Goal: Transaction & Acquisition: Purchase product/service

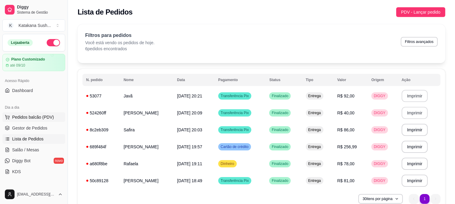
click at [15, 121] on button "Pedidos balcão (PDV)" at bounding box center [33, 117] width 63 height 10
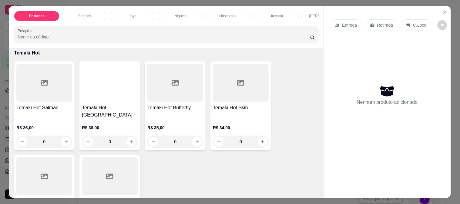
scroll to position [1043, 0]
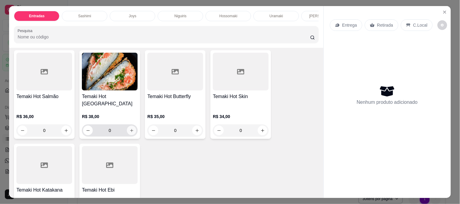
click at [129, 128] on icon "increase-product-quantity" at bounding box center [131, 130] width 5 height 5
type input "1"
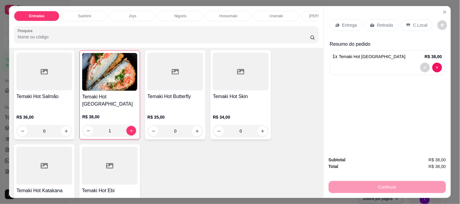
click at [337, 25] on div "Entrega" at bounding box center [346, 25] width 32 height 12
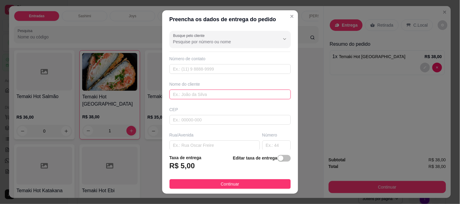
click at [215, 95] on input "text" at bounding box center [229, 95] width 121 height 10
type input "kemilly"
click at [211, 148] on input "text" at bounding box center [214, 146] width 90 height 10
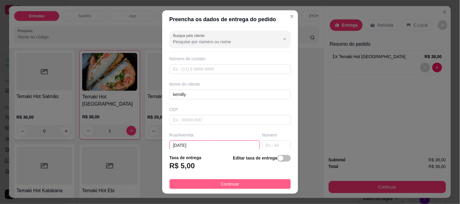
type input "[DATE]"
click at [235, 182] on button "Continuar" at bounding box center [229, 184] width 121 height 10
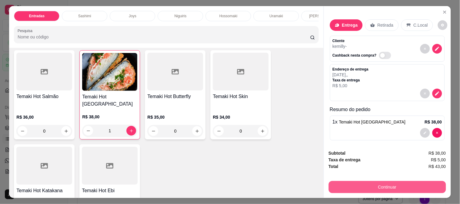
click at [371, 188] on button "Continuar" at bounding box center [386, 187] width 117 height 12
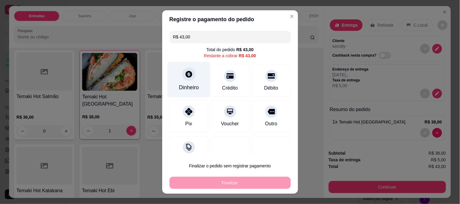
click at [175, 76] on div "Dinheiro" at bounding box center [188, 79] width 43 height 35
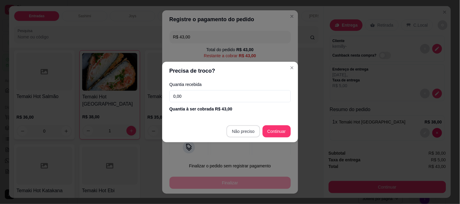
type input "R$ 0,00"
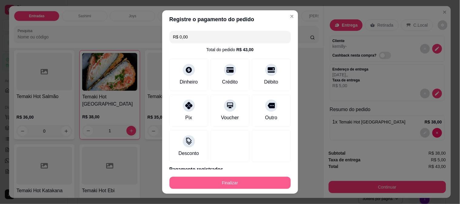
click at [213, 177] on button "Finalizar" at bounding box center [229, 183] width 121 height 12
click at [208, 180] on button "Finalizar" at bounding box center [229, 183] width 121 height 12
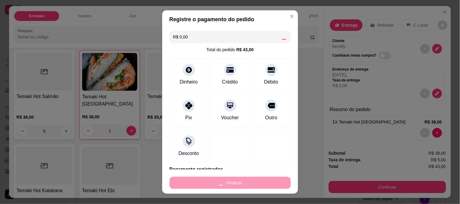
type input "0"
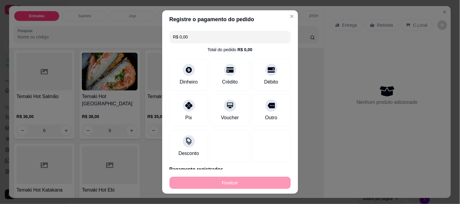
type input "-R$ 43,00"
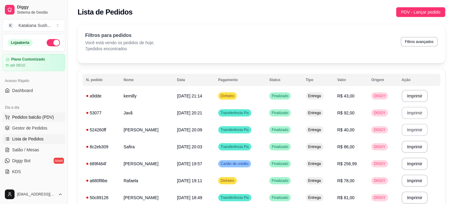
click at [35, 118] on span "Pedidos balcão (PDV)" at bounding box center [33, 117] width 42 height 6
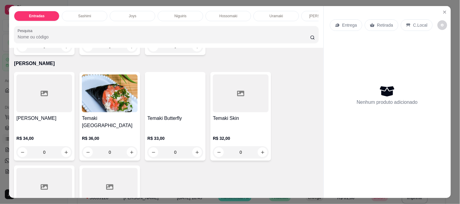
scroll to position [841, 0]
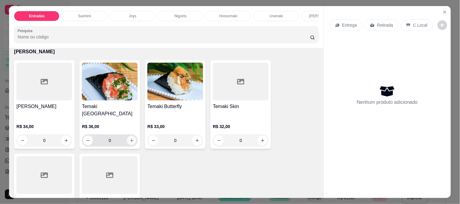
click at [127, 136] on button "increase-product-quantity" at bounding box center [131, 140] width 9 height 9
type input "1"
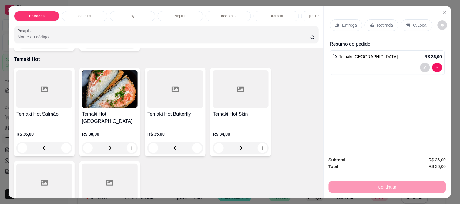
scroll to position [1043, 0]
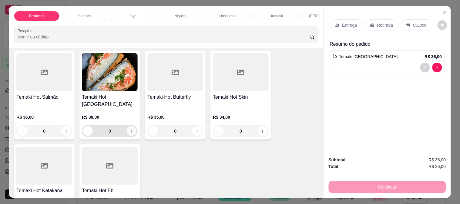
click at [130, 129] on icon "increase-product-quantity" at bounding box center [131, 131] width 5 height 5
type input "1"
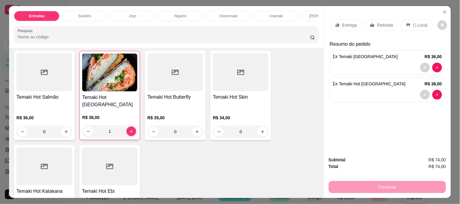
click at [355, 25] on div "Entrega" at bounding box center [346, 25] width 32 height 12
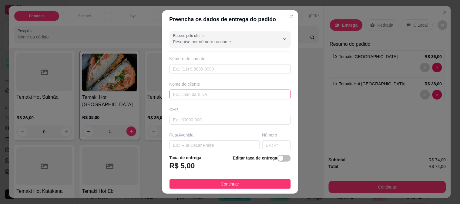
click at [204, 90] on input "text" at bounding box center [229, 95] width 121 height 10
type input "[PERSON_NAME]"
click at [196, 146] on input "text" at bounding box center [214, 146] width 90 height 10
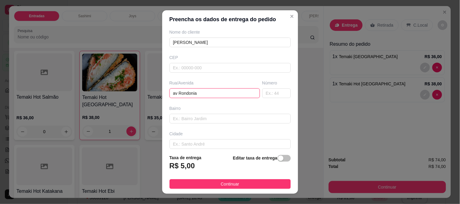
scroll to position [67, 0]
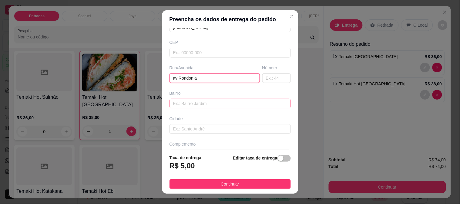
type input "av Rondonia"
click at [184, 104] on input "text" at bounding box center [229, 104] width 121 height 10
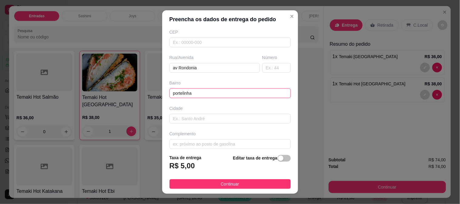
scroll to position [83, 0]
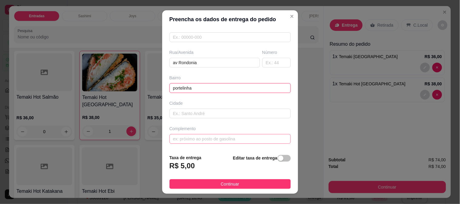
type input "portelinha"
click at [225, 139] on input "text" at bounding box center [229, 139] width 121 height 10
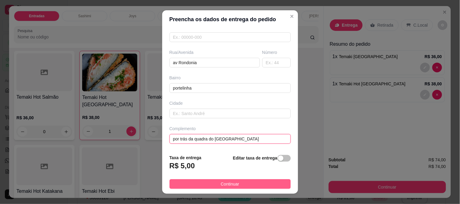
type input "por trás da quadra do [GEOGRAPHIC_DATA]"
click at [186, 183] on button "Continuar" at bounding box center [229, 184] width 121 height 10
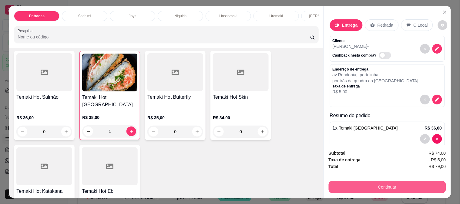
click at [349, 186] on button "Continuar" at bounding box center [386, 187] width 117 height 12
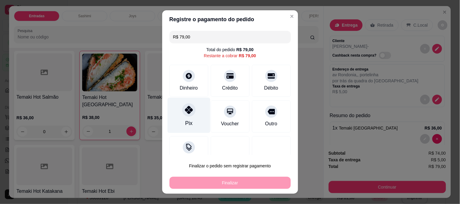
click at [189, 108] on div at bounding box center [188, 109] width 13 height 13
type input "R$ 0,00"
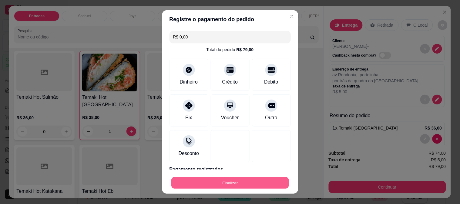
click at [228, 184] on button "Finalizar" at bounding box center [230, 183] width 118 height 12
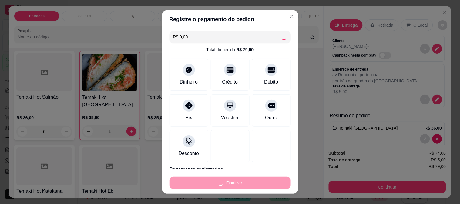
type input "0"
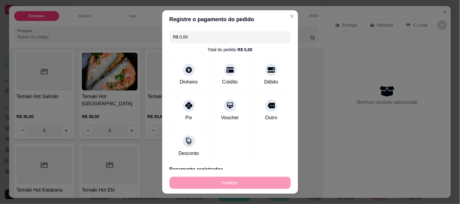
type input "-R$ 79,00"
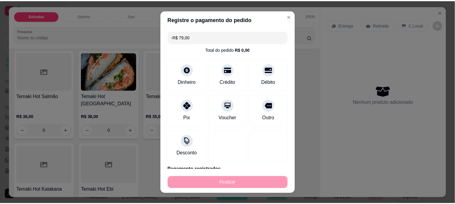
scroll to position [1043, 0]
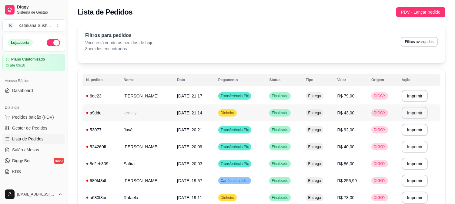
click at [415, 116] on button "Imprimir" at bounding box center [414, 113] width 26 height 12
click at [414, 98] on button "Imprimir" at bounding box center [414, 96] width 25 height 12
click at [86, 131] on icon at bounding box center [87, 130] width 2 height 2
click at [88, 148] on icon at bounding box center [87, 147] width 2 height 2
click at [87, 164] on icon at bounding box center [87, 164] width 2 height 2
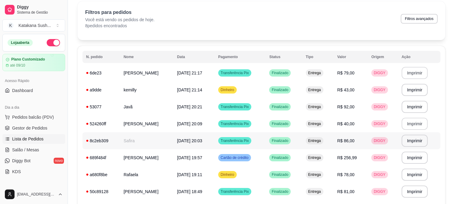
scroll to position [34, 0]
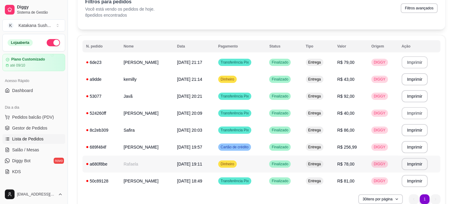
click at [87, 163] on icon at bounding box center [87, 164] width 2 height 2
click at [87, 182] on icon at bounding box center [87, 181] width 2 height 2
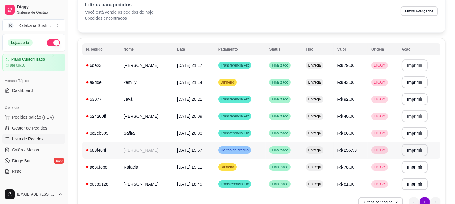
scroll to position [0, 0]
